Goal: Task Accomplishment & Management: Complete application form

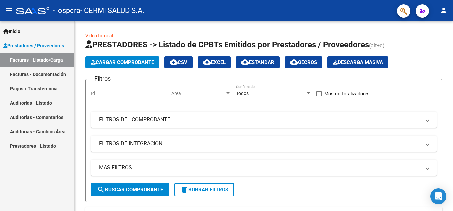
click at [24, 39] on link "Prestadores / Proveedores" at bounding box center [37, 45] width 74 height 14
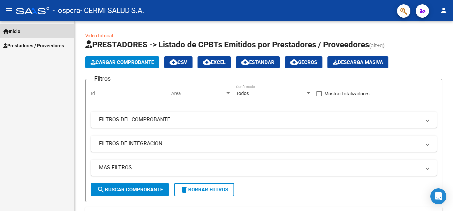
click at [26, 31] on link "Inicio" at bounding box center [37, 31] width 74 height 14
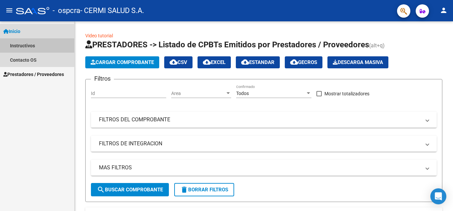
click at [34, 46] on link "Instructivos" at bounding box center [37, 45] width 74 height 14
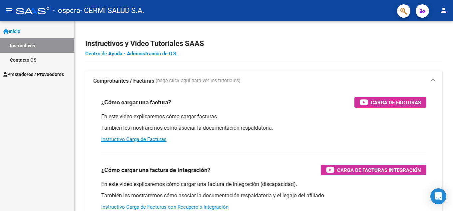
click at [21, 74] on span "Prestadores / Proveedores" at bounding box center [33, 74] width 61 height 7
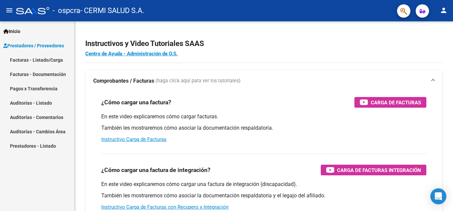
click at [36, 59] on link "Facturas - Listado/Carga" at bounding box center [37, 60] width 74 height 14
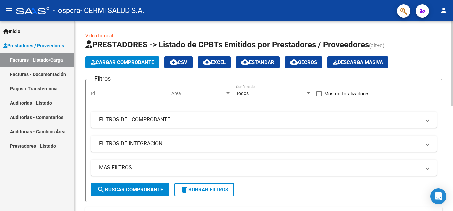
click at [106, 63] on span "Cargar Comprobante" at bounding box center [122, 62] width 63 height 6
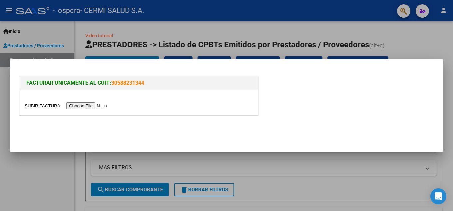
click at [100, 108] on input "file" at bounding box center [67, 105] width 84 height 7
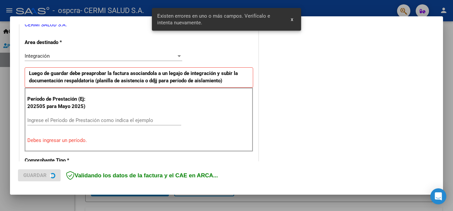
scroll to position [151, 0]
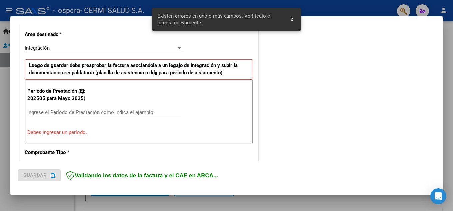
click at [81, 109] on input "Ingrese el Período de Prestación como indica el ejemplo" at bounding box center [104, 112] width 154 height 6
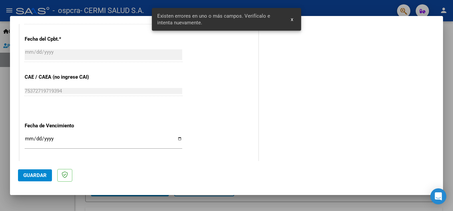
scroll to position [384, 0]
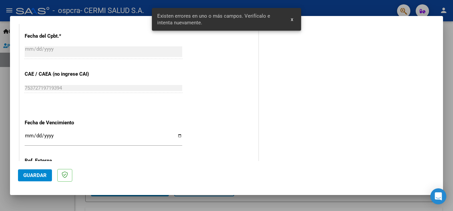
type input "202508"
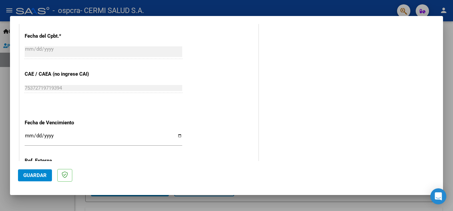
click at [91, 134] on input "Ingresar la fecha" at bounding box center [104, 138] width 158 height 11
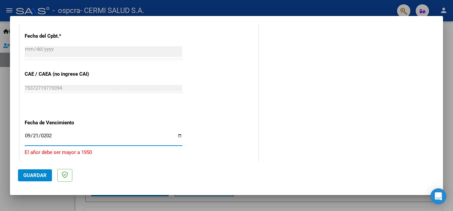
type input "[DATE]"
click at [36, 176] on span "Guardar" at bounding box center [34, 175] width 23 height 6
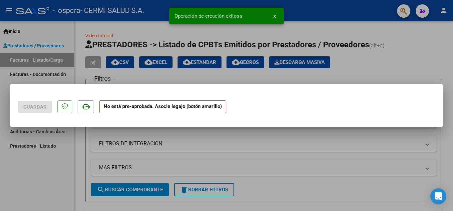
scroll to position [0, 0]
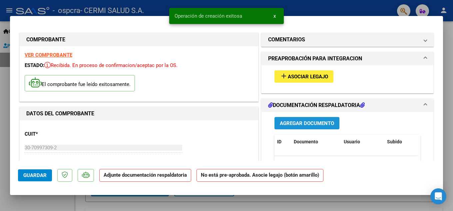
click at [285, 124] on span "Agregar Documento" at bounding box center [307, 123] width 54 height 6
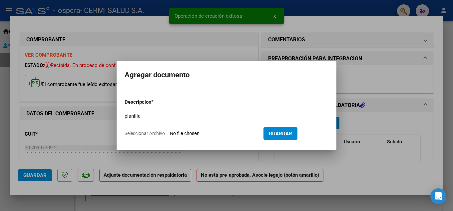
type input "planilla"
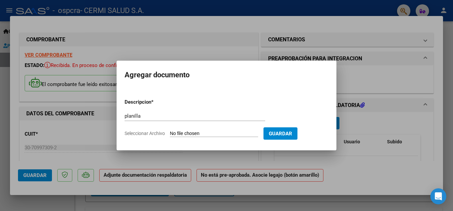
click at [171, 132] on input "Seleccionar Archivo" at bounding box center [214, 134] width 88 height 6
click at [213, 135] on input "Seleccionar Archivo" at bounding box center [214, 134] width 88 height 6
type input "C:\fakepath\[PERSON_NAME] [PERSON_NAME].pdf"
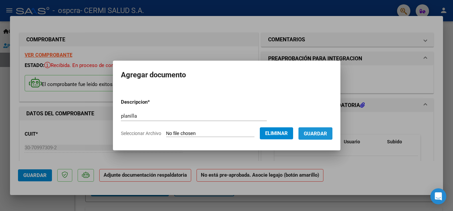
click at [328, 130] on button "Guardar" at bounding box center [316, 133] width 34 height 12
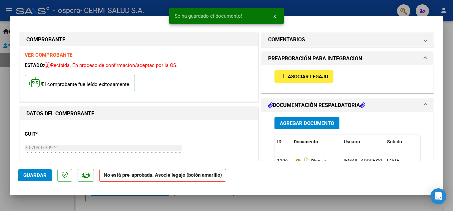
click at [310, 91] on div "add Asociar Legajo" at bounding box center [348, 79] width 172 height 28
click at [305, 80] on button "add Asociar Legajo" at bounding box center [304, 76] width 59 height 12
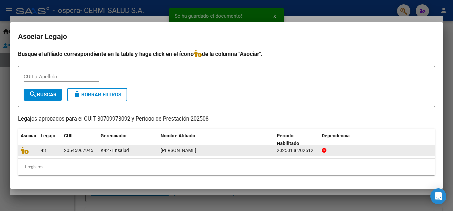
click at [31, 151] on div at bounding box center [28, 151] width 15 height 8
click at [29, 151] on span at bounding box center [26, 150] width 10 height 5
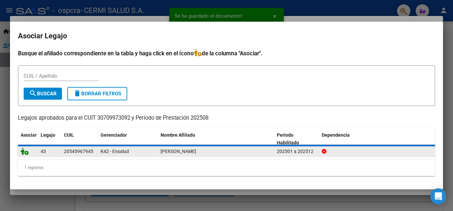
click at [27, 150] on icon at bounding box center [25, 151] width 8 height 7
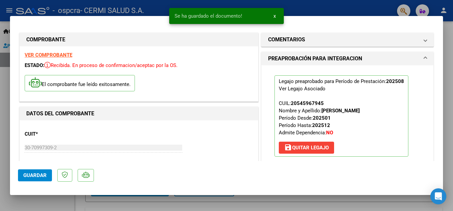
click at [0, 118] on div at bounding box center [226, 105] width 453 height 211
type input "$ 0,00"
